Goal: Use online tool/utility: Utilize a website feature to perform a specific function

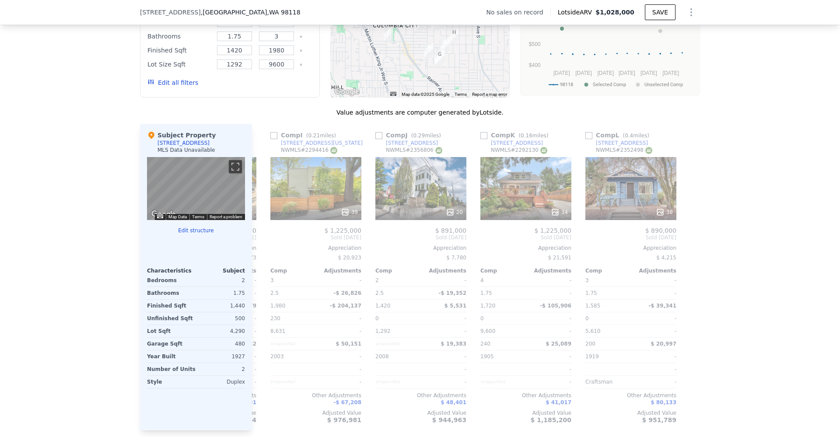
scroll to position [0, 833]
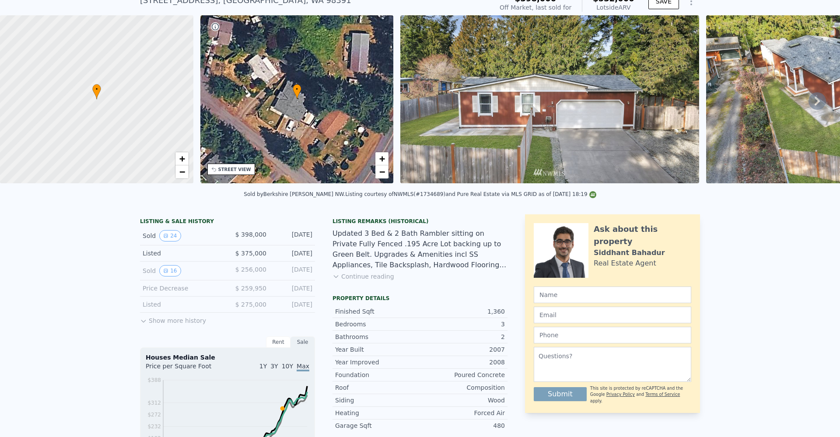
scroll to position [3, 0]
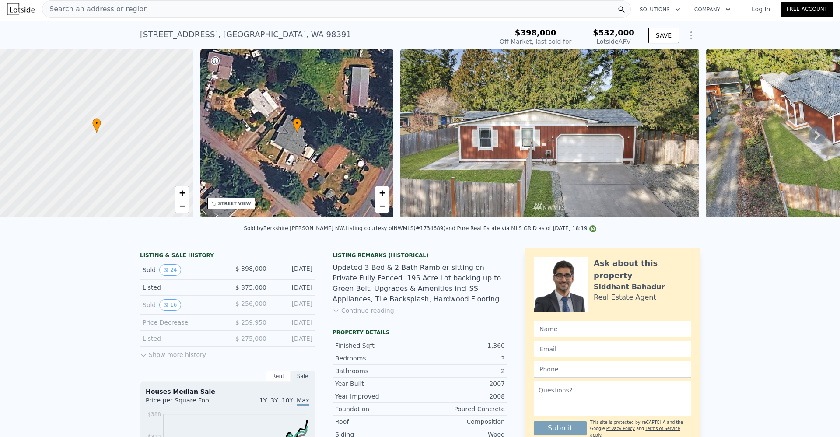
click at [145, 11] on div "Search an address or region" at bounding box center [336, 9] width 589 height 18
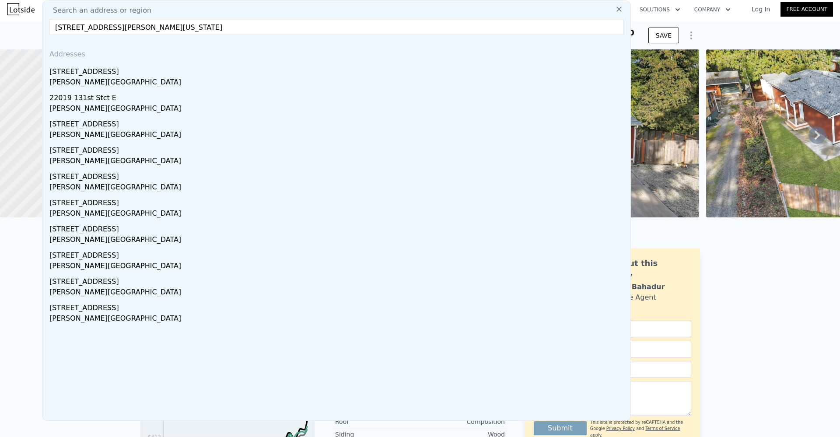
drag, startPoint x: 245, startPoint y: 28, endPoint x: 118, endPoint y: 26, distance: 126.9
click at [118, 26] on input "22019 127TH ST E, BONNEY LAKE, WASHINGTON 98391" at bounding box center [336, 27] width 574 height 16
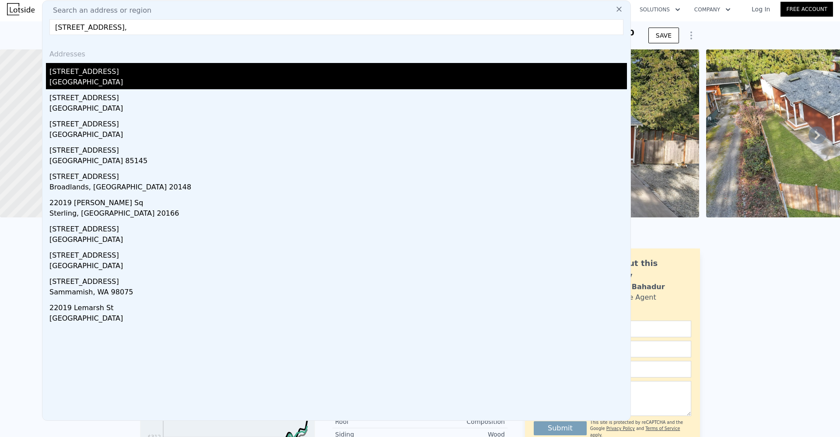
type input "22019 127TH ST E,"
click at [138, 74] on div "22019 127th St E" at bounding box center [338, 70] width 578 height 14
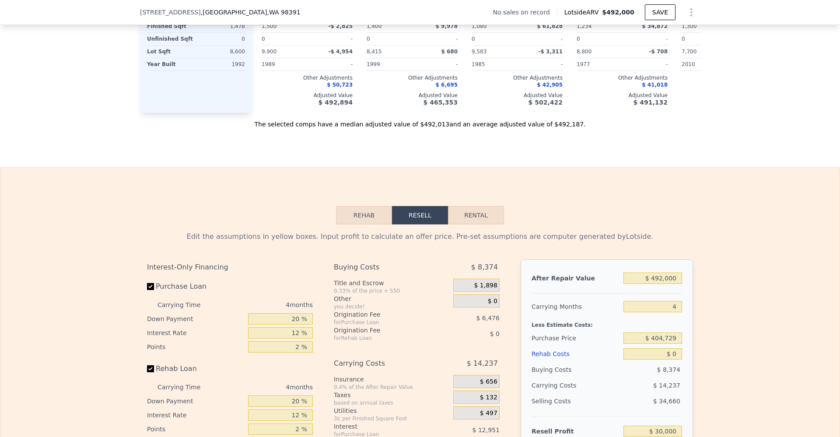
scroll to position [1098, 0]
click at [660, 284] on input "$ 492,000" at bounding box center [653, 277] width 59 height 11
type input "$ 4"
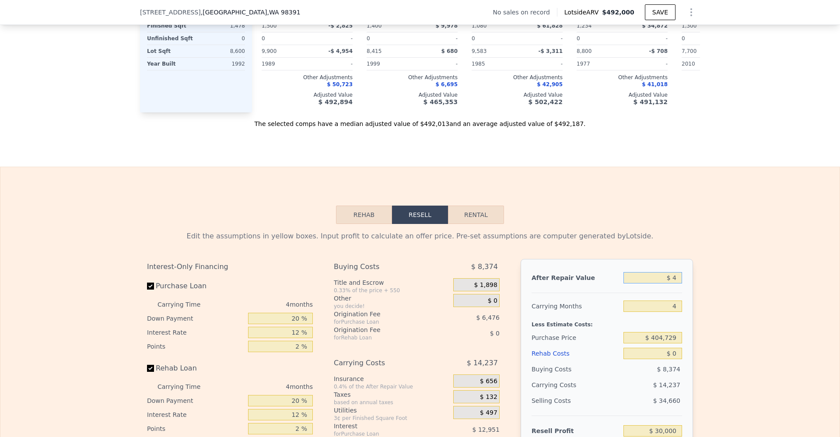
type input "-$ 427,230"
type input "$ 40"
type input "-$ 427,197"
type input "$ 400"
type input "-$ 426,862"
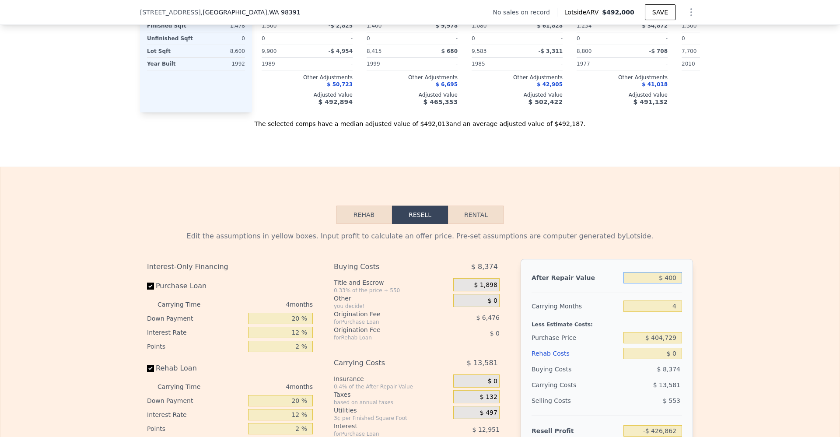
type input "$ 4,000"
type input "-$ 423,516"
type input "$ 40,000"
type input "-$ 390,060"
type input "$ 400,000"
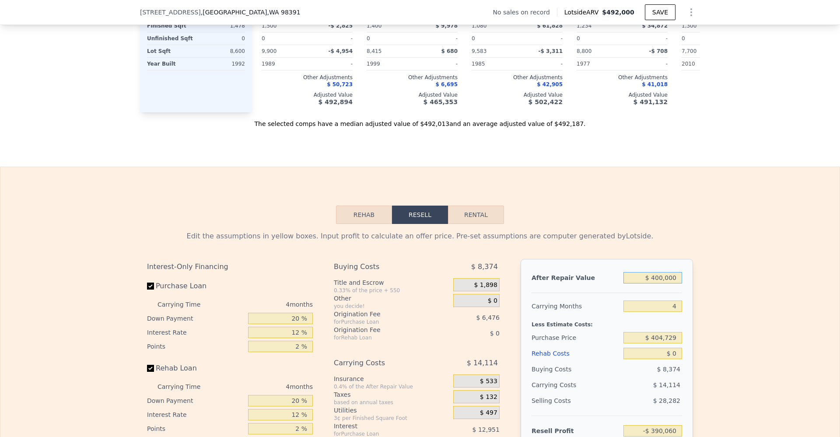
type input "-$ 55,499"
type input "$ 400,000"
click at [738, 287] on div "Edit the assumptions in yellow boxes. Input profit to calculate an offer price.…" at bounding box center [419, 387] width 839 height 326
click at [675, 344] on input "$ 404,729" at bounding box center [653, 337] width 59 height 11
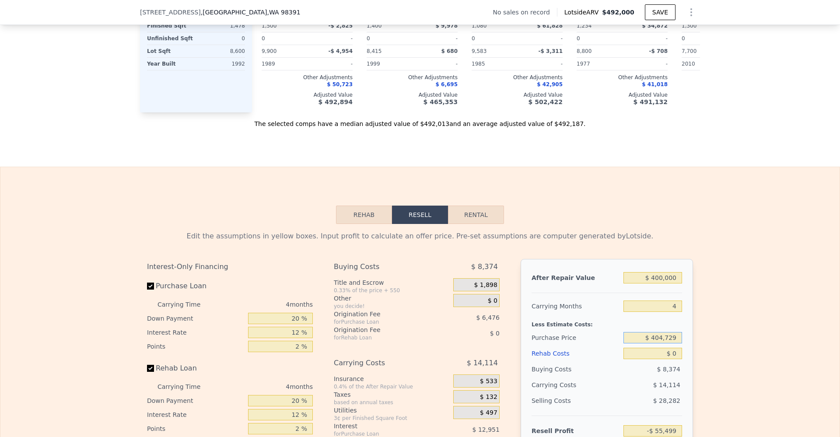
click at [675, 344] on input "$ 404,729" at bounding box center [653, 337] width 59 height 11
type input "$ 260,000"
click at [731, 339] on div "Edit the assumptions in yellow boxes. Input profit to calculate an offer price.…" at bounding box center [419, 387] width 839 height 326
type input "$ 96,660"
click at [674, 359] on input "$ 0" at bounding box center [653, 353] width 59 height 11
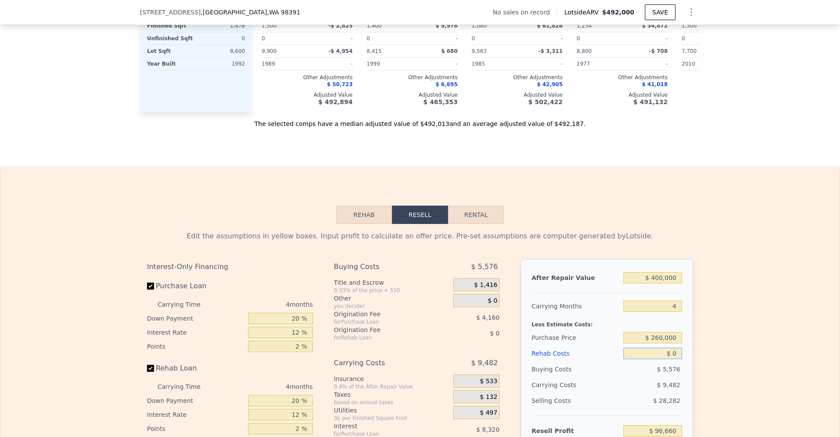
click at [674, 359] on input "$ 0" at bounding box center [653, 353] width 59 height 11
type input "$ 1"
type input "$ 96,659"
type input "$ 10"
type input "$ 96,650"
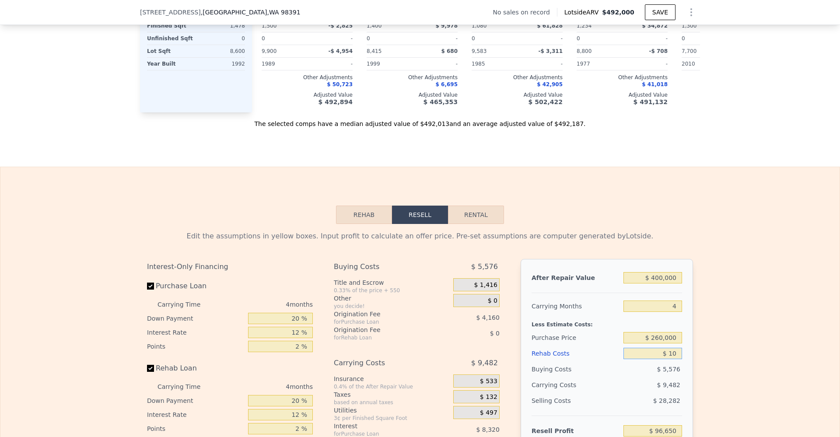
type input "$ 100"
type input "$ 96,554"
type input "$ 1,000"
type input "$ 95,612"
type input "$ 10,000"
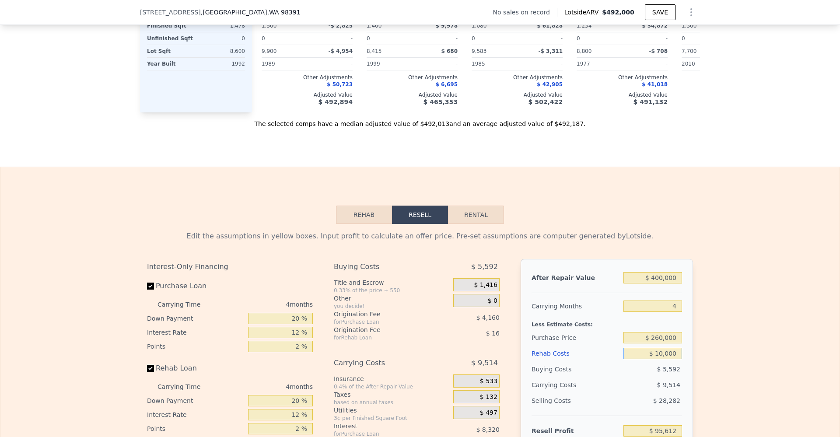
type input "$ 86,180"
type input "$ 10,000"
click at [721, 358] on div "Edit the assumptions in yellow boxes. Input profit to calculate an offer price.…" at bounding box center [419, 387] width 839 height 326
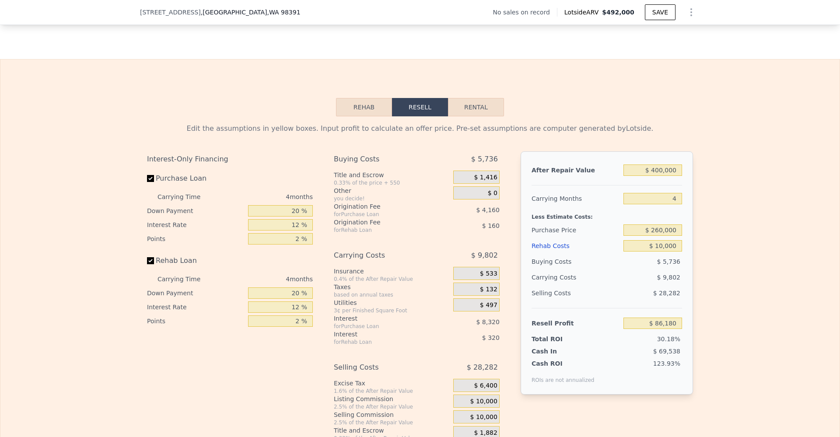
scroll to position [1266, 0]
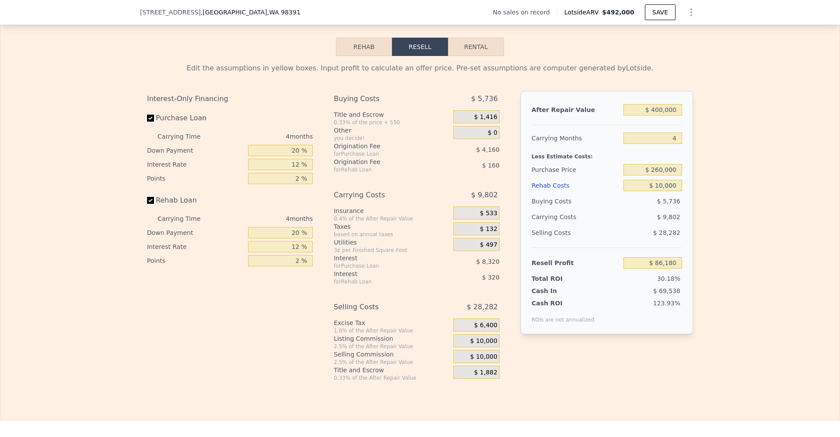
click at [147, 204] on input "Rehab Loan" at bounding box center [150, 200] width 7 height 7
checkbox input "false"
type input "$ 86,660"
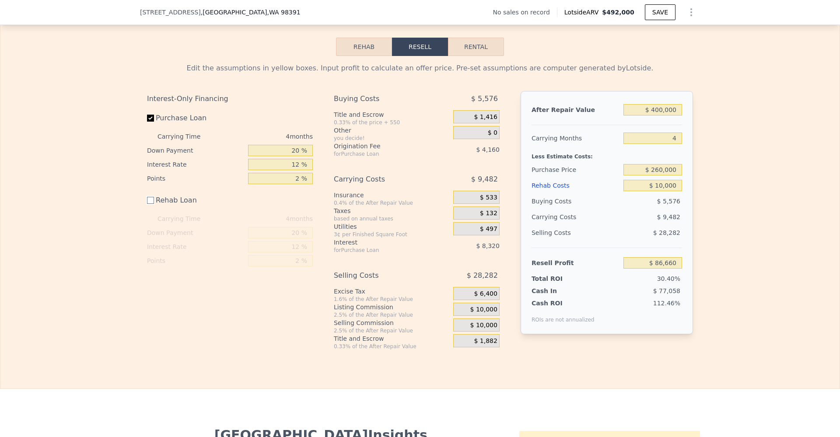
click at [147, 204] on input "Rehab Loan" at bounding box center [150, 200] width 7 height 7
checkbox input "true"
type input "$ 86,180"
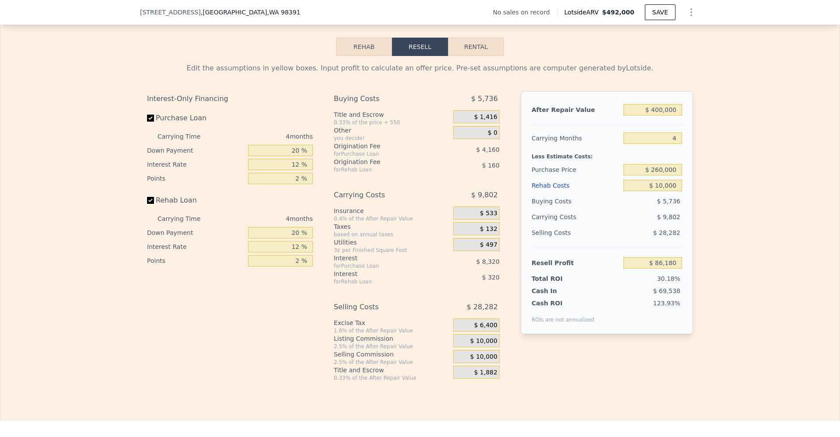
click at [147, 204] on input "Rehab Loan" at bounding box center [150, 200] width 7 height 7
checkbox input "false"
type input "$ 86,660"
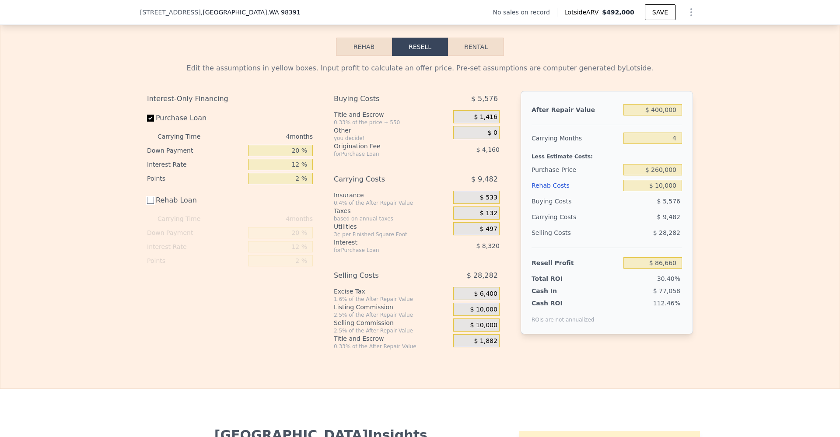
click at [147, 204] on input "Rehab Loan" at bounding box center [150, 200] width 7 height 7
checkbox input "true"
type input "$ 86,180"
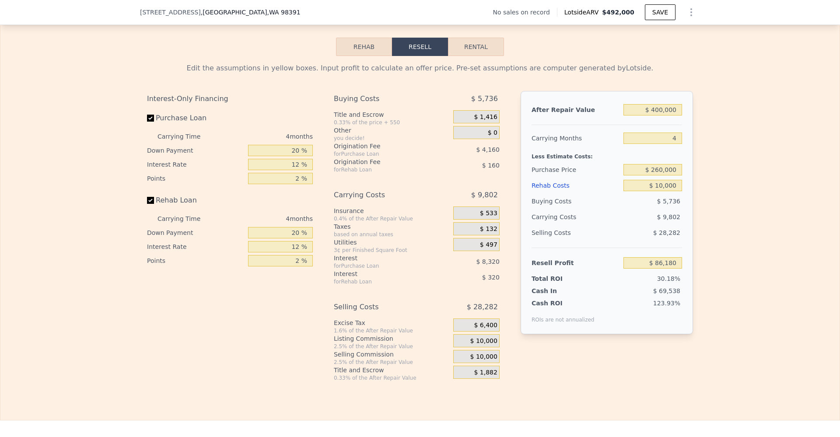
click at [488, 345] on span "$ 10,000" at bounding box center [484, 341] width 27 height 8
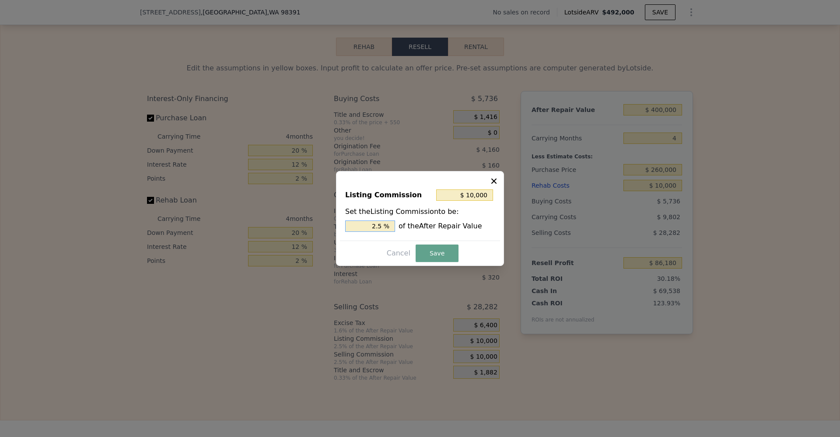
click at [383, 228] on input "2.5 %" at bounding box center [370, 226] width 50 height 11
click at [383, 227] on input "2.5 %" at bounding box center [370, 226] width 50 height 11
type input "$ 0"
type input "0 %"
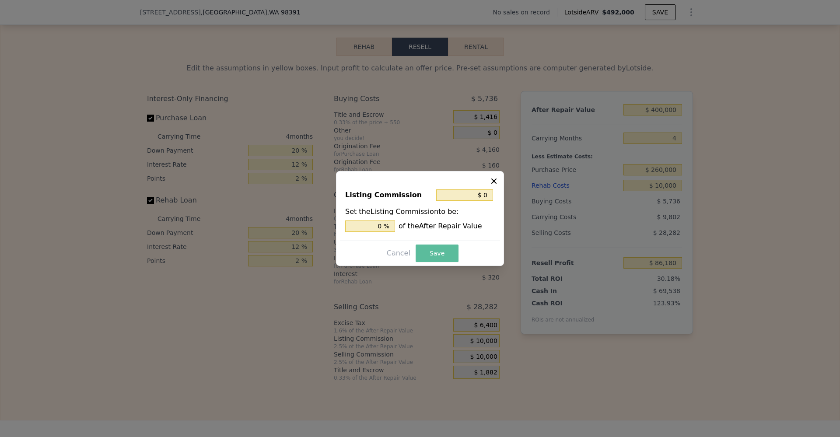
click at [441, 251] on button "Save" at bounding box center [437, 254] width 43 height 18
type input "$ 96,180"
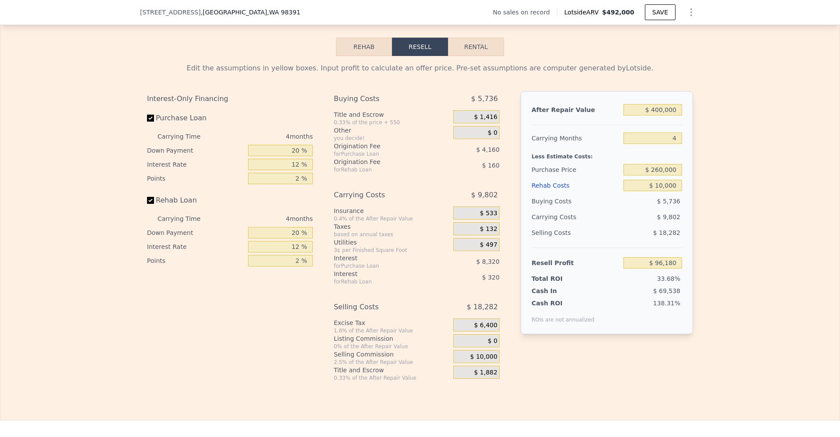
click at [542, 396] on div "Rehab Resell Rental Edit the assumptions in yellow boxes. Input profit to calcu…" at bounding box center [420, 210] width 840 height 422
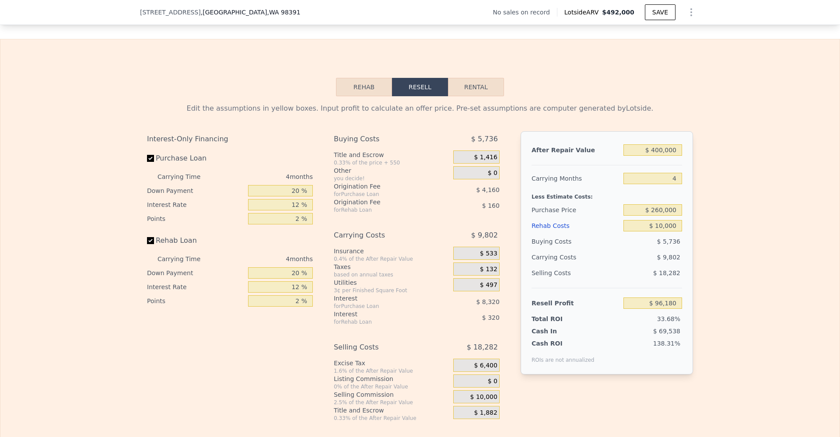
scroll to position [1225, 0]
type input "$ 492,000"
type input "$ 0"
type input "$ 30,000"
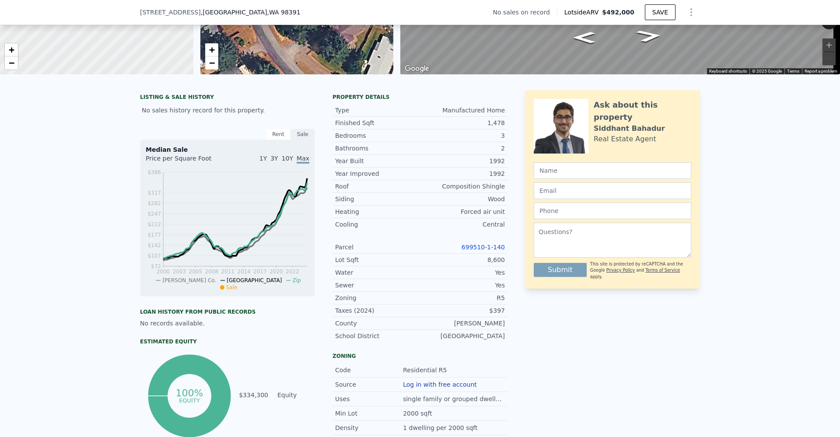
scroll to position [0, 0]
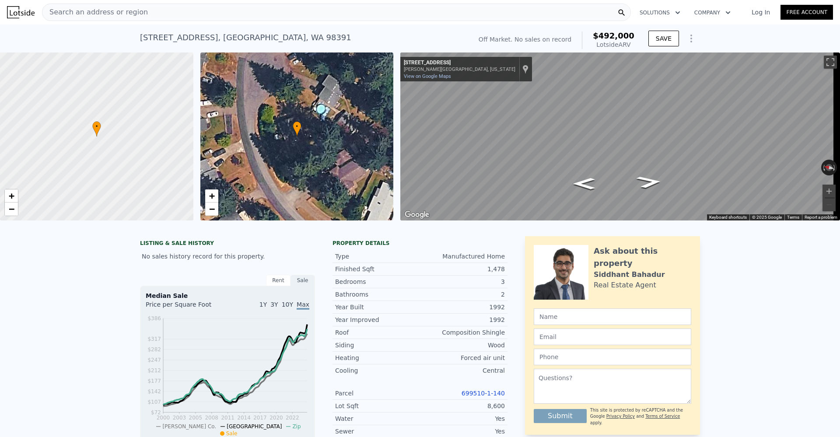
click at [236, 13] on div "Search an address or region" at bounding box center [336, 13] width 589 height 18
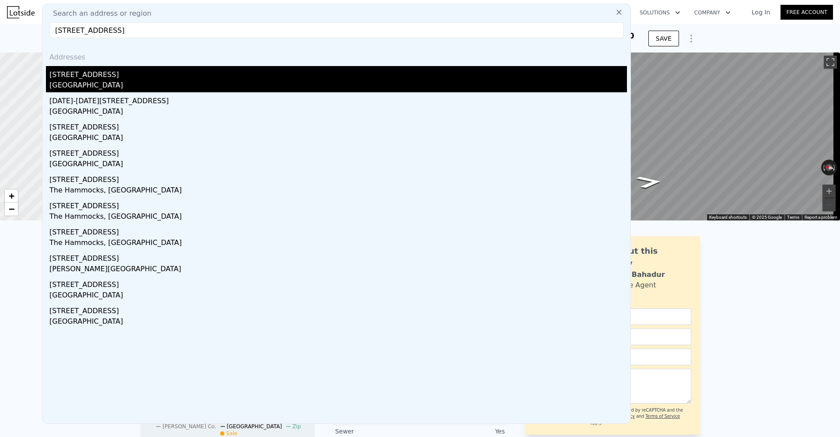
type input "10731 18th ave sw"
click at [185, 78] on div "10731 18th Ave SW" at bounding box center [338, 73] width 578 height 14
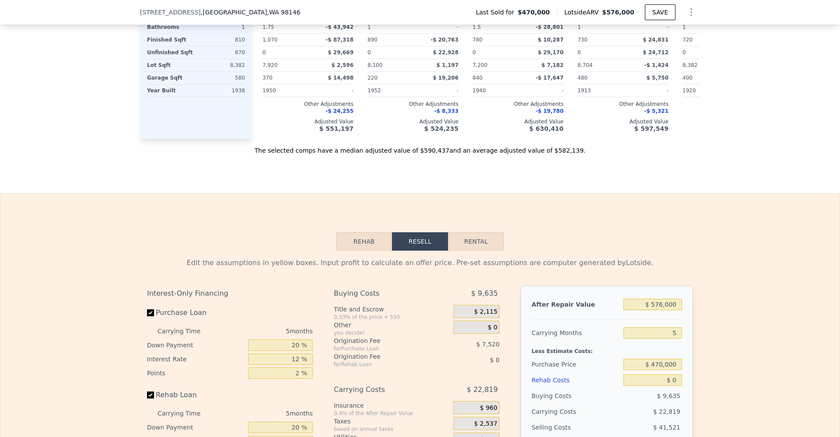
scroll to position [1110, 0]
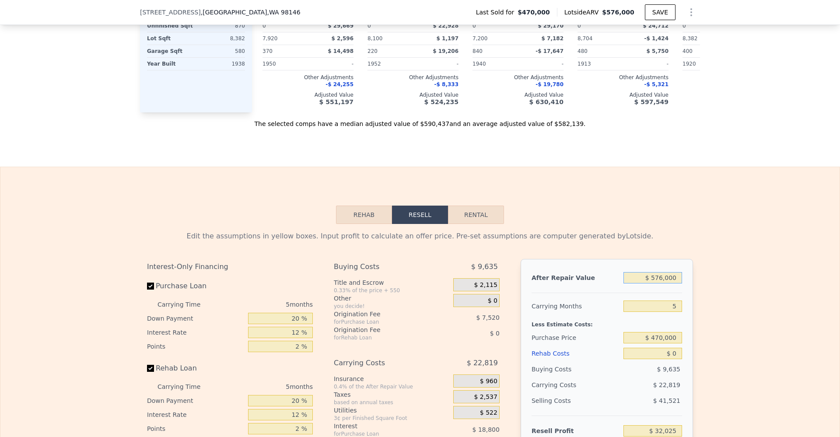
click at [664, 284] on input "$ 576,000" at bounding box center [653, 277] width 59 height 11
type input "$ 7"
type input "-$ 502,037"
type input "$ 72"
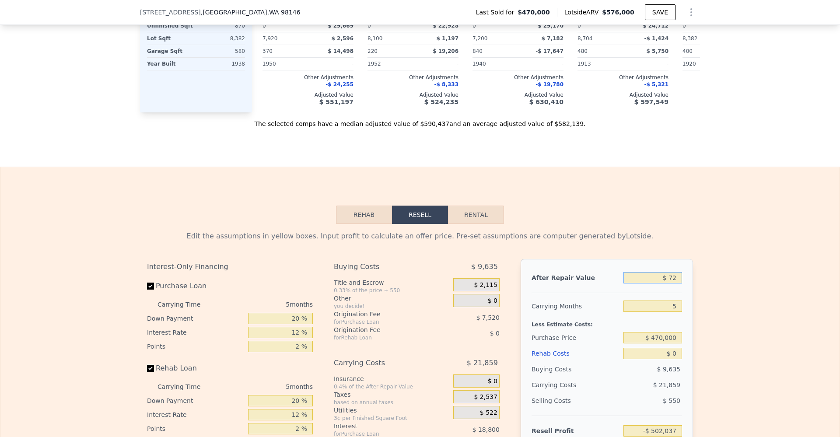
type input "-$ 501,977"
type input "$ 725"
type input "-$ 501,371"
type input "$ 7,250"
type input "-$ 495,321"
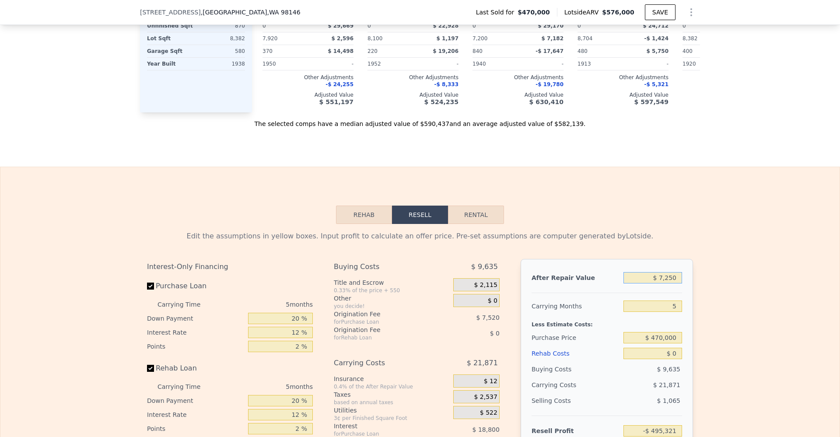
type input "$ 72,500"
type input "-$ 434,823"
type input "$ 725,000"
type input "$ 170,179"
type input "$ 725,000"
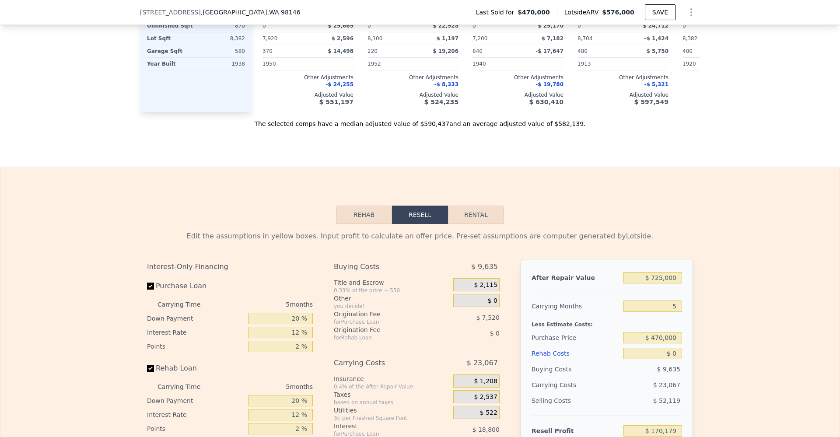
click at [734, 291] on div "Edit the assumptions in yellow boxes. Input profit to calculate an offer price.…" at bounding box center [419, 387] width 839 height 326
click at [673, 344] on input "$ 470,000" at bounding box center [653, 337] width 59 height 11
type input "$ 525,000"
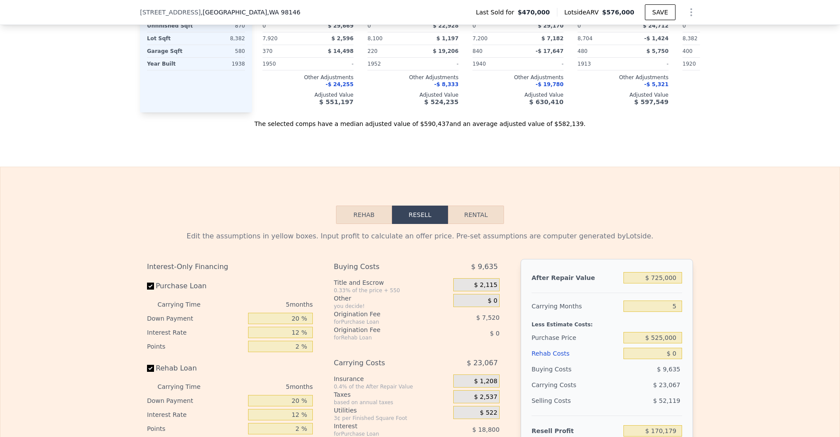
click at [732, 331] on div "Edit the assumptions in yellow boxes. Input profit to calculate an offer price.…" at bounding box center [419, 387] width 839 height 326
type input "$ 111,916"
click at [674, 359] on input "$ 0" at bounding box center [653, 353] width 59 height 11
type input "$ 5"
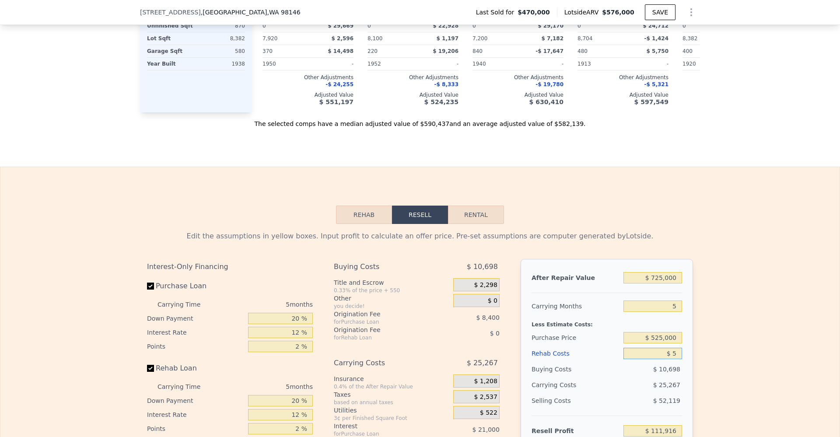
type input "$ 111,911"
type input "$ 50"
type input "$ 111,865"
type input "$ 500"
type input "$ 111,388"
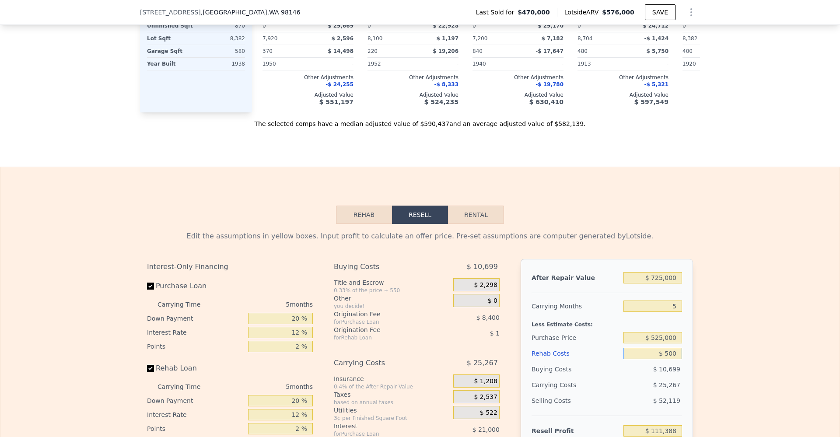
type input "$ 5,000"
type input "$ 106,636"
type input "$ 50,000"
type input "$ 59,116"
type input "$ 50,000"
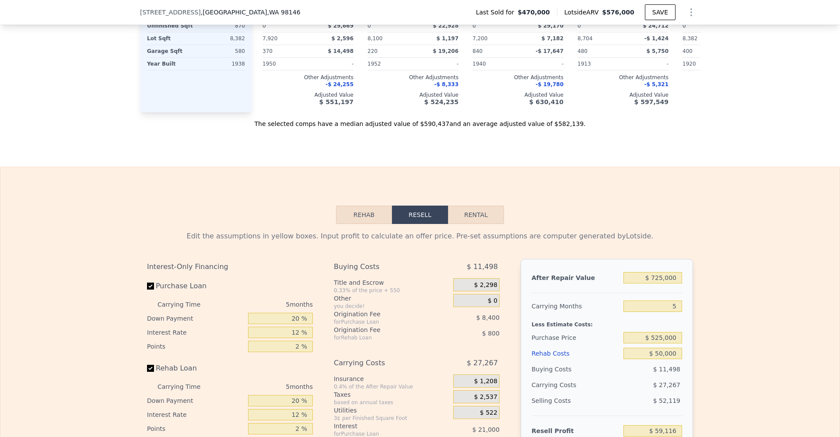
click at [717, 348] on div "Edit the assumptions in yellow boxes. Input profit to calculate an offer price.…" at bounding box center [419, 387] width 839 height 326
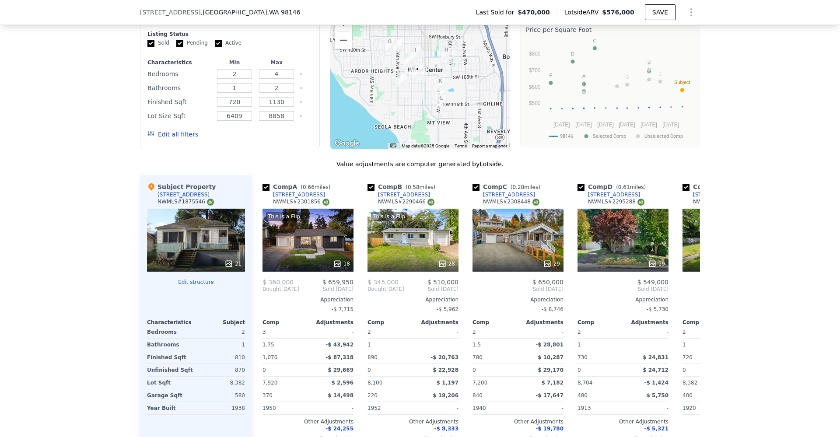
scroll to position [762, 0]
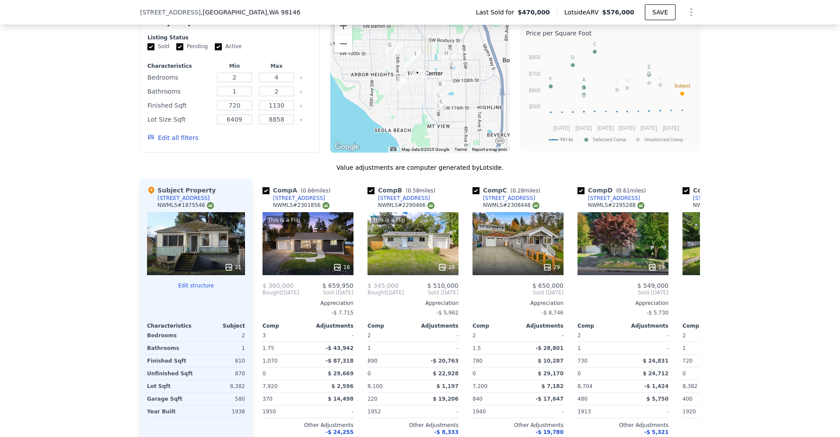
click at [172, 12] on span "10731 18th Ave SW" at bounding box center [170, 12] width 61 height 9
copy span "10731 18th Ave SW"
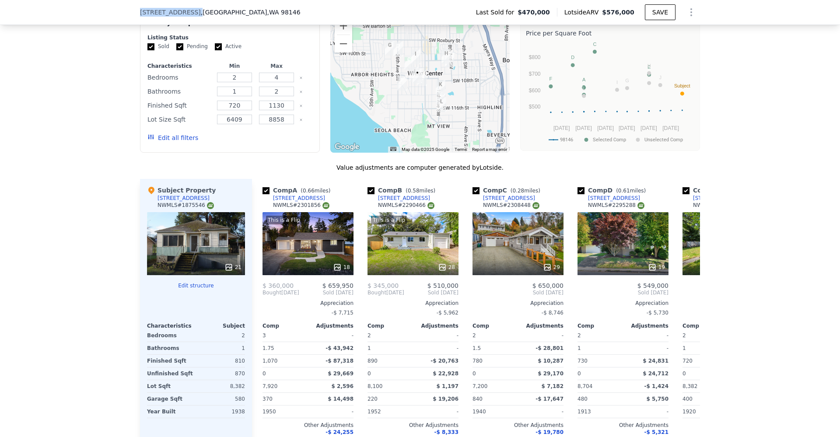
type input "$ 576,000"
type input "$ 0"
type input "$ 32,025"
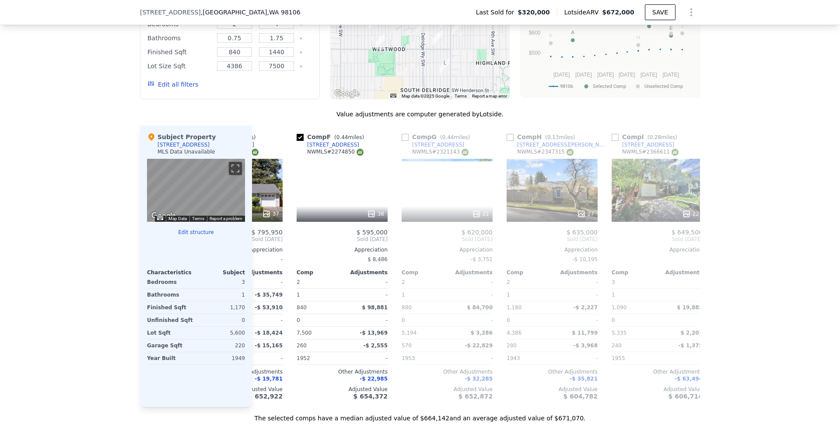
scroll to position [0, 492]
